Goal: Transaction & Acquisition: Purchase product/service

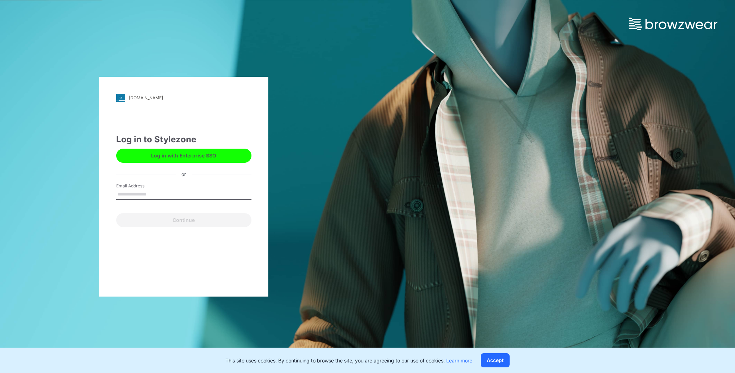
click at [134, 195] on input "Email Address" at bounding box center [183, 194] width 135 height 11
click at [180, 193] on input "**********" at bounding box center [183, 194] width 135 height 11
drag, startPoint x: 189, startPoint y: 194, endPoint x: 157, endPoint y: 194, distance: 32.7
click at [157, 194] on input "**********" at bounding box center [183, 194] width 135 height 11
type input "**********"
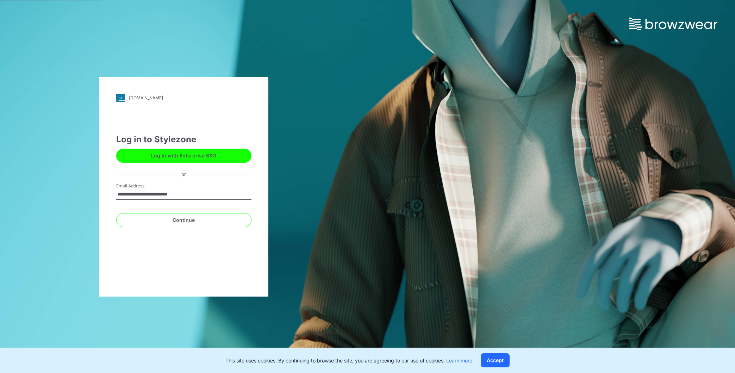
click at [116, 213] on button "Continue" at bounding box center [183, 220] width 135 height 14
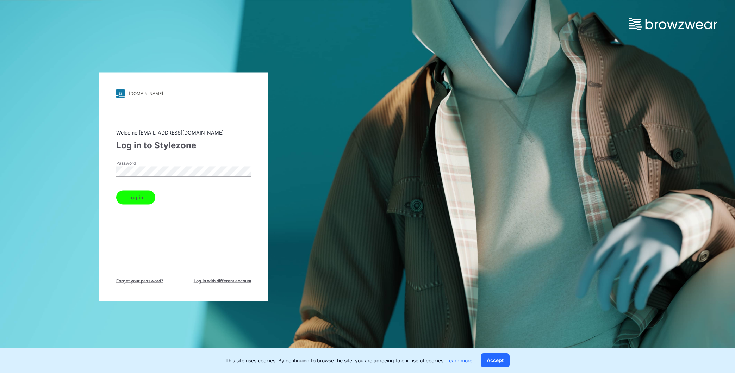
click at [116, 190] on button "Log in" at bounding box center [135, 197] width 39 height 14
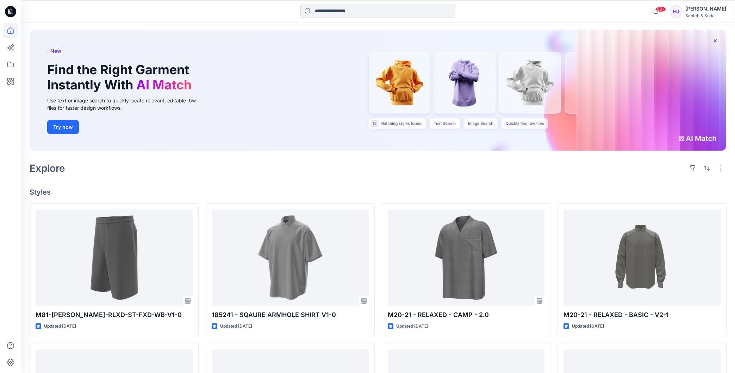
scroll to position [33, 0]
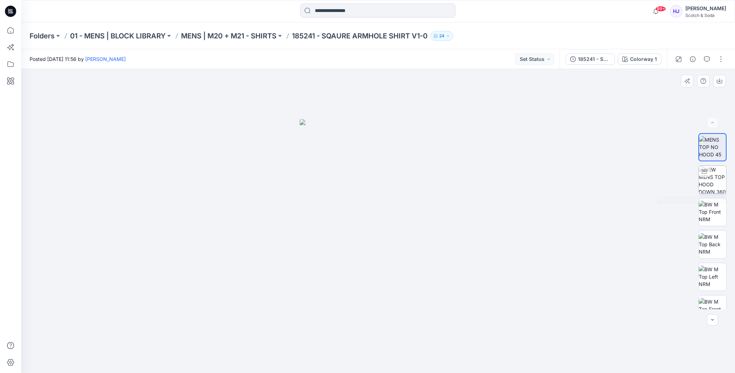
click at [717, 184] on img at bounding box center [711, 179] width 27 height 27
drag, startPoint x: 464, startPoint y: 276, endPoint x: 382, endPoint y: 277, distance: 82.0
click at [382, 277] on div at bounding box center [378, 221] width 714 height 304
drag, startPoint x: 469, startPoint y: 270, endPoint x: 369, endPoint y: 265, distance: 100.5
click at [365, 265] on div at bounding box center [378, 221] width 714 height 304
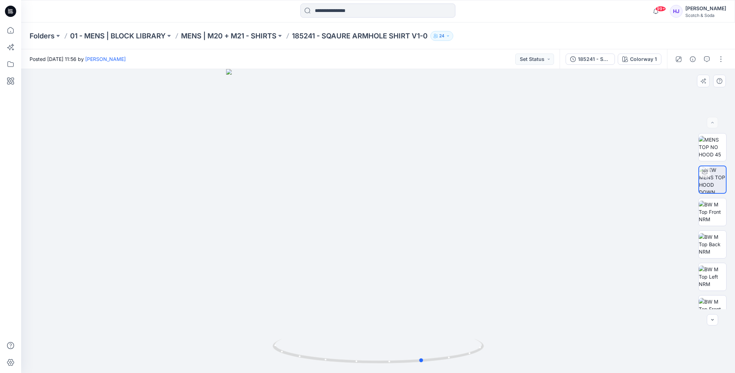
drag, startPoint x: 479, startPoint y: 278, endPoint x: 328, endPoint y: 271, distance: 151.2
click at [306, 272] on div at bounding box center [378, 221] width 714 height 304
click at [717, 218] on img at bounding box center [711, 212] width 27 height 22
drag, startPoint x: 473, startPoint y: 278, endPoint x: 370, endPoint y: 278, distance: 102.8
click at [370, 278] on img at bounding box center [378, 221] width 304 height 304
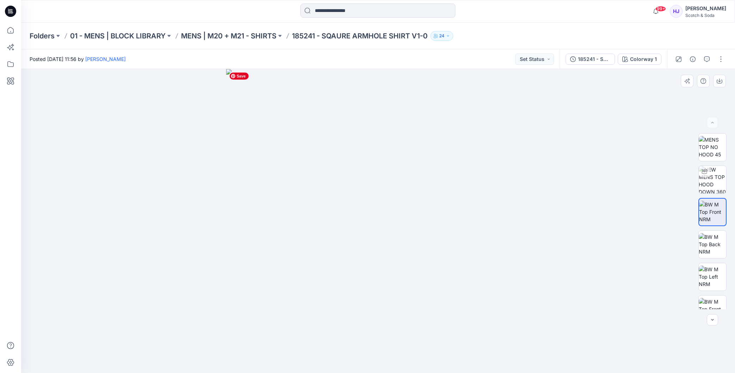
drag, startPoint x: 397, startPoint y: 280, endPoint x: 326, endPoint y: 263, distance: 73.1
click at [374, 278] on img at bounding box center [378, 221] width 304 height 304
